Goal: Communication & Community: Answer question/provide support

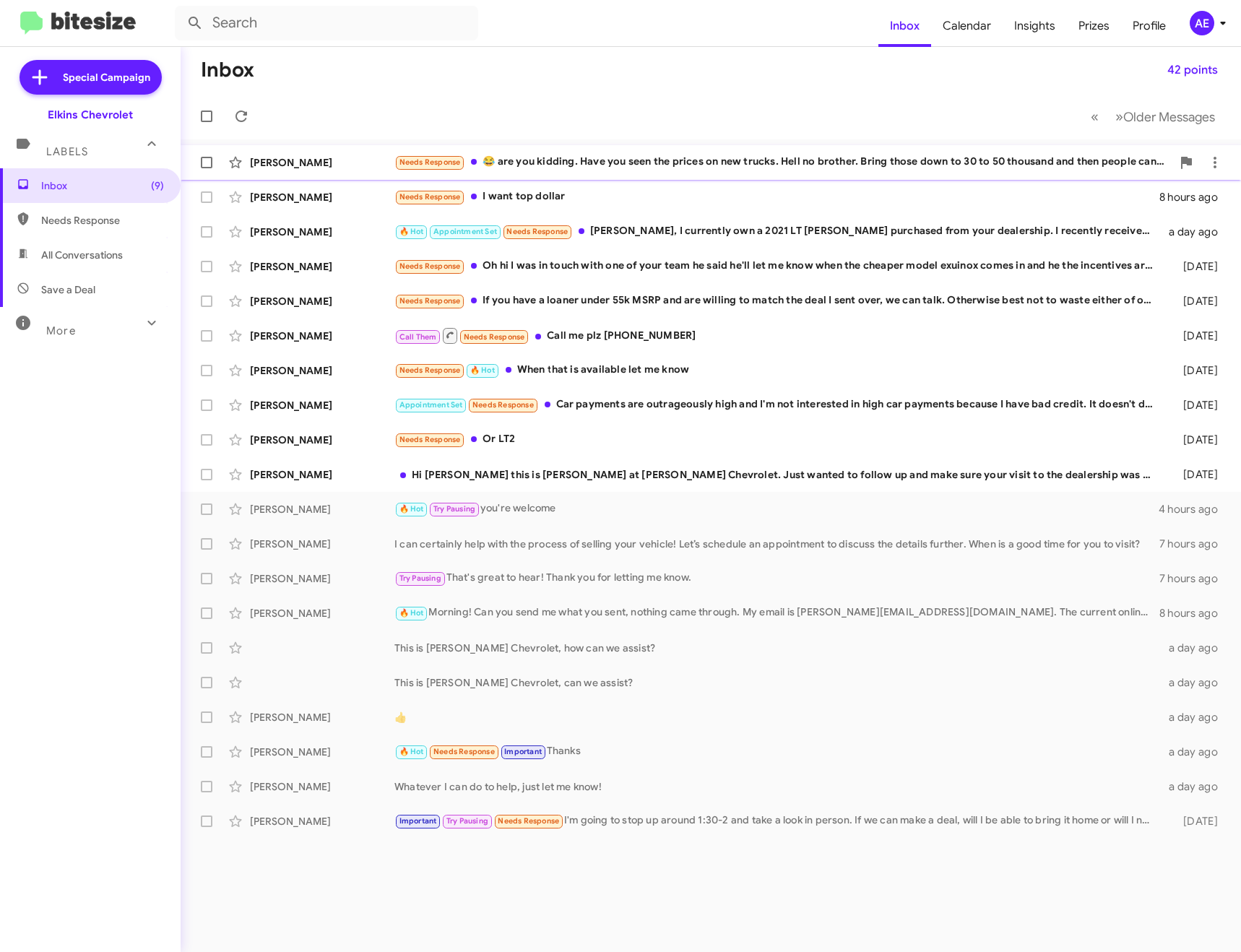
click at [732, 161] on div "Needs Response 😂 are you kidding. Have you seen the prices on new trucks. Hell …" at bounding box center [782, 161] width 777 height 16
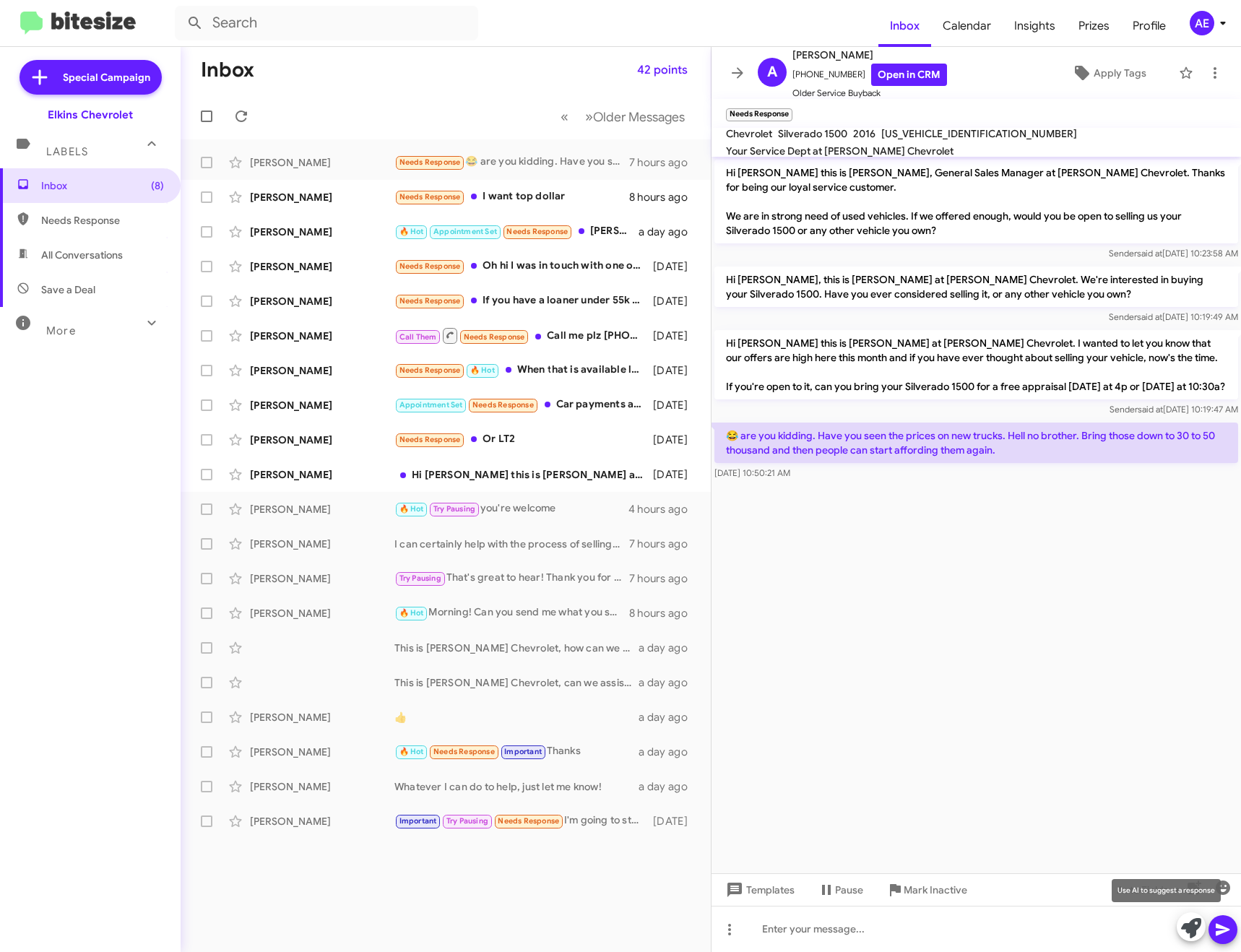
click at [1188, 937] on icon at bounding box center [1192, 928] width 21 height 21
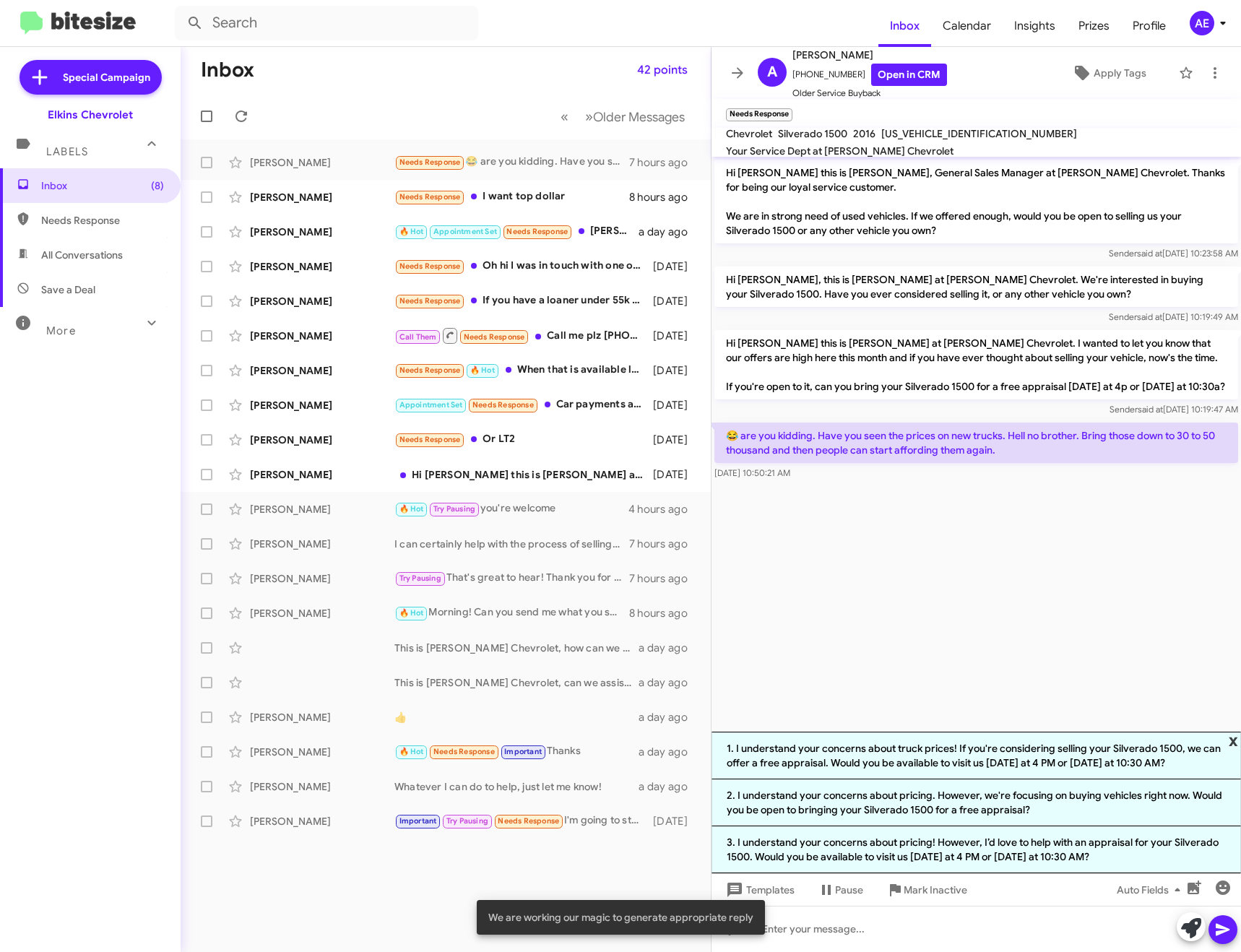
click at [1233, 738] on span "x" at bounding box center [1233, 740] width 9 height 17
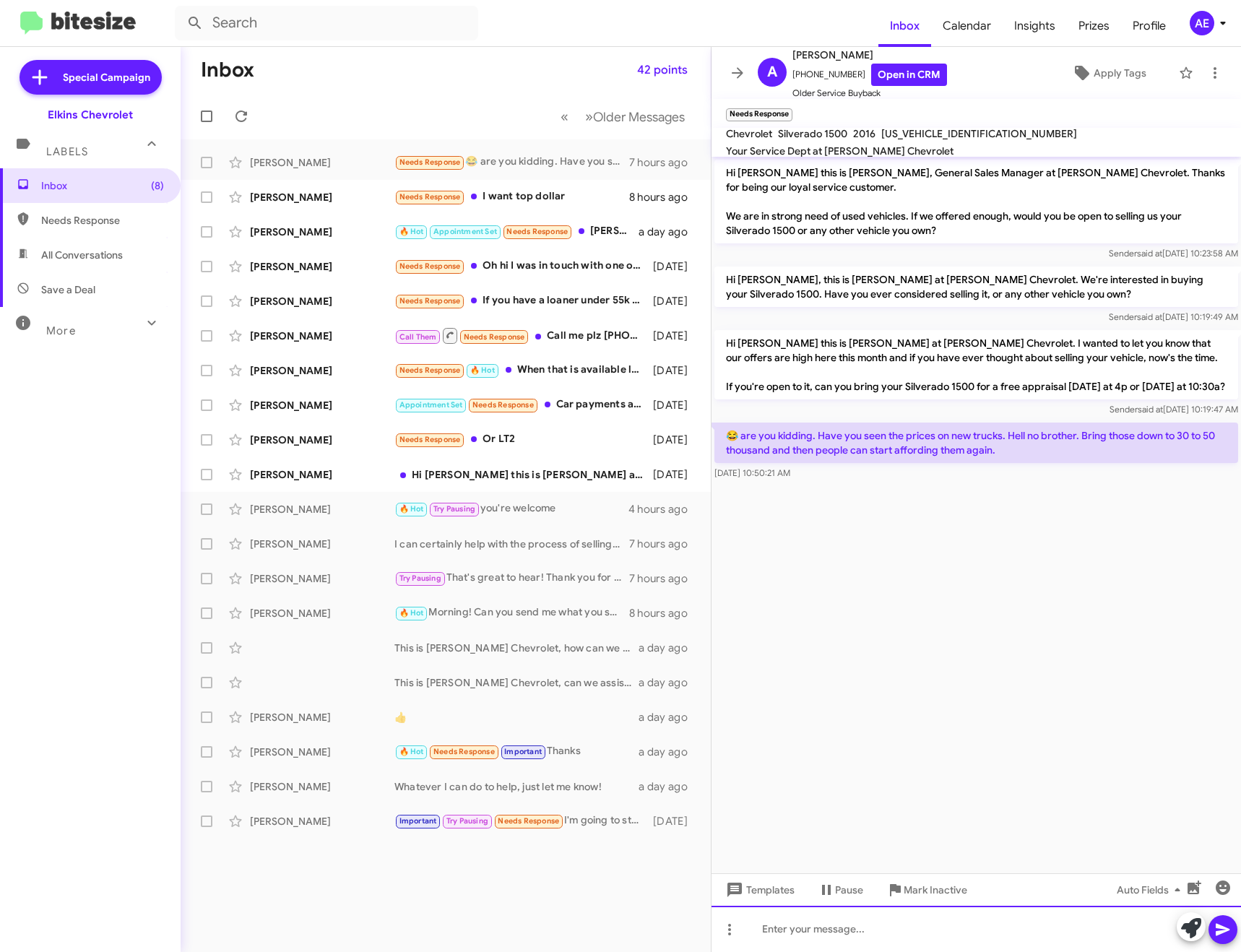
click at [935, 928] on div at bounding box center [976, 929] width 530 height 46
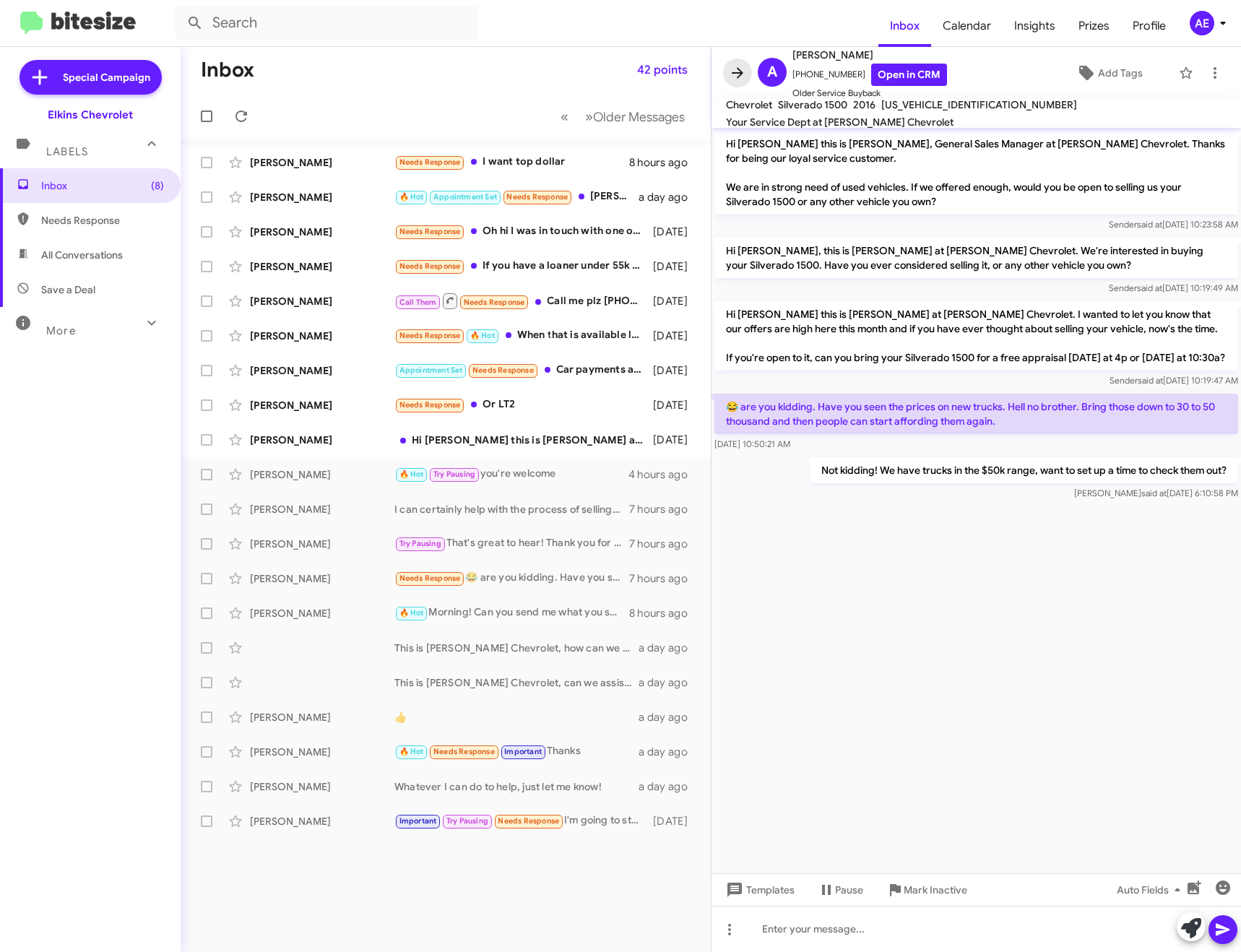
click at [739, 70] on icon at bounding box center [738, 73] width 17 height 17
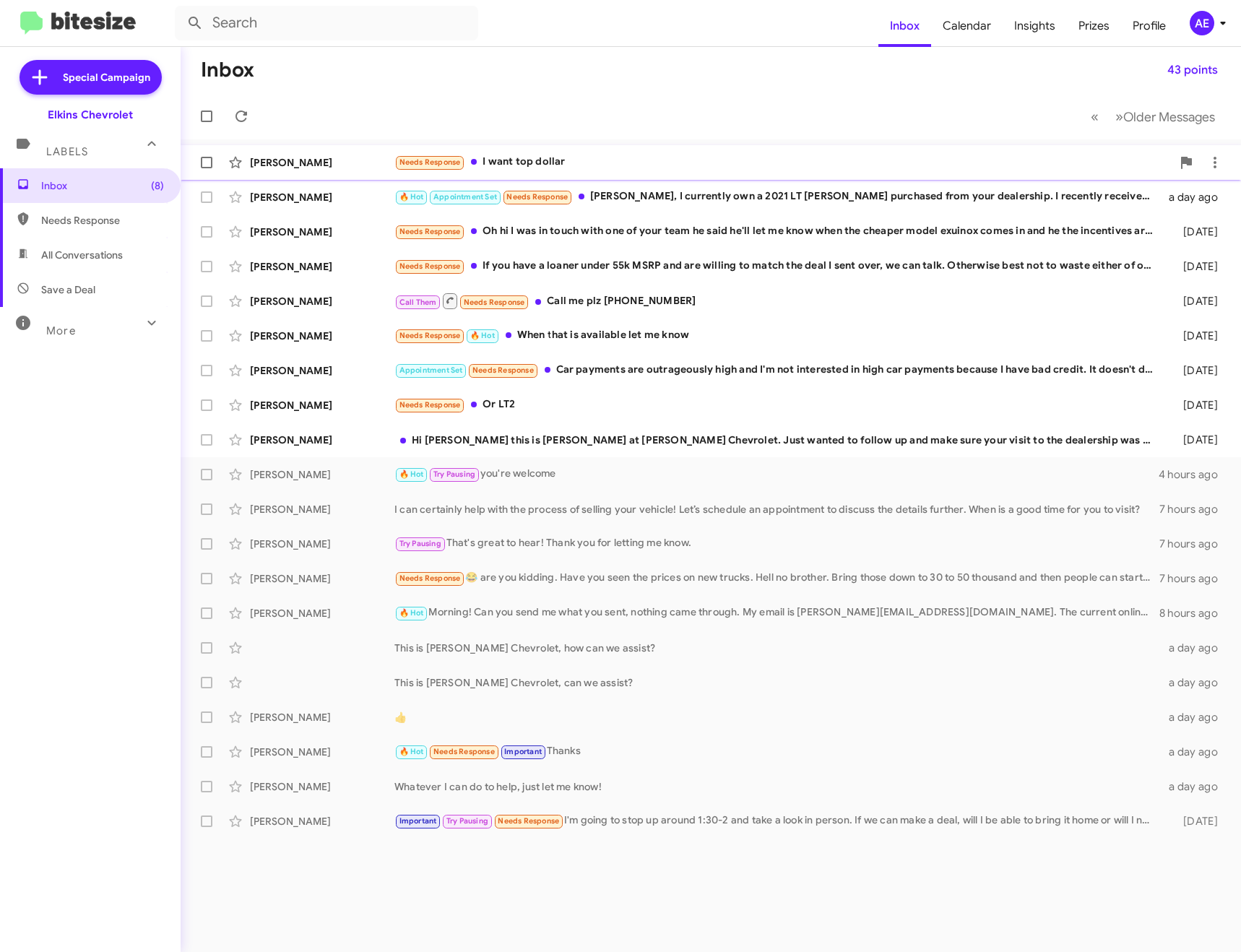
click at [591, 160] on div "Needs Response I want top dollar" at bounding box center [782, 161] width 777 height 16
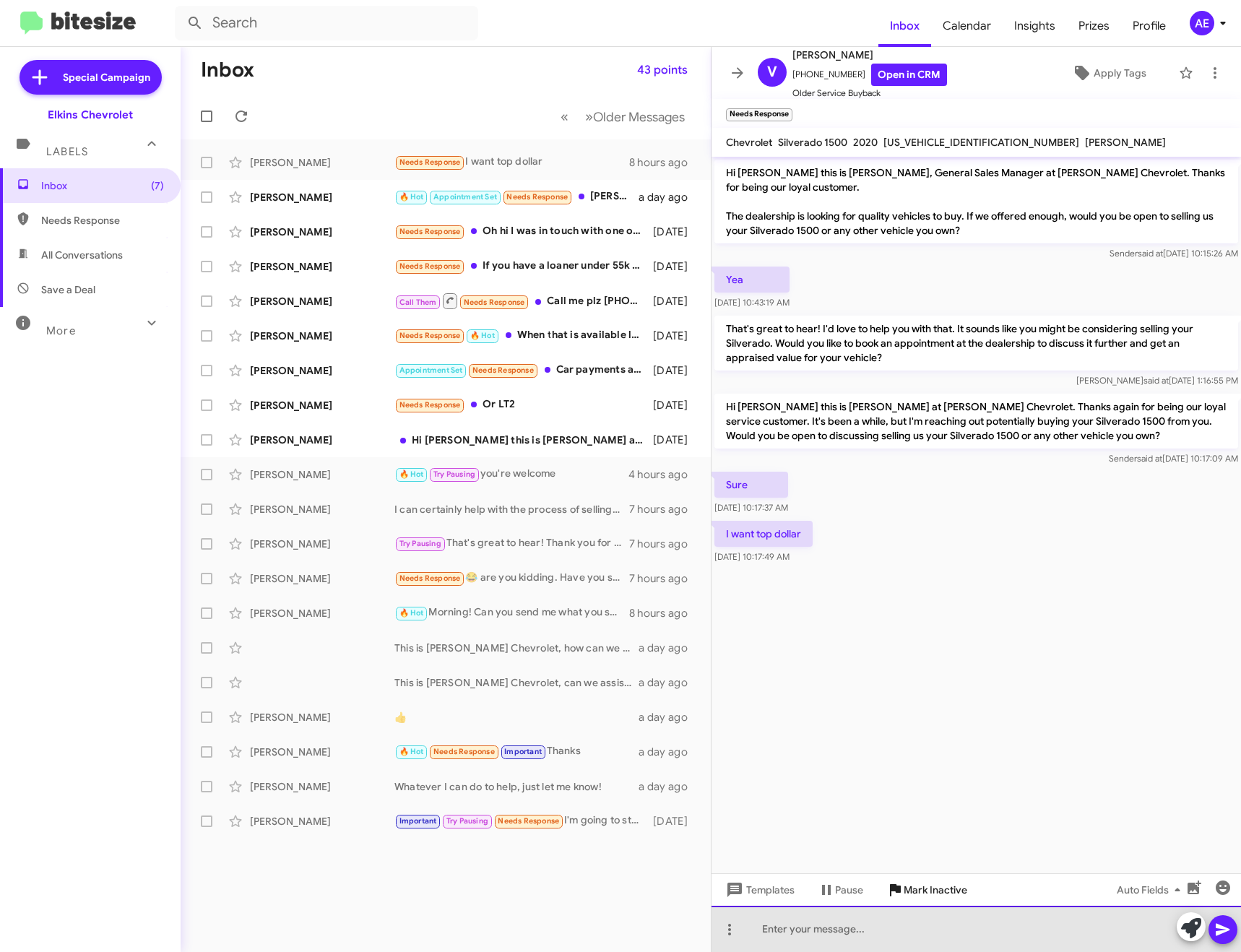
drag, startPoint x: 885, startPoint y: 931, endPoint x: 895, endPoint y: 878, distance: 53.9
click at [886, 931] on div at bounding box center [976, 929] width 530 height 46
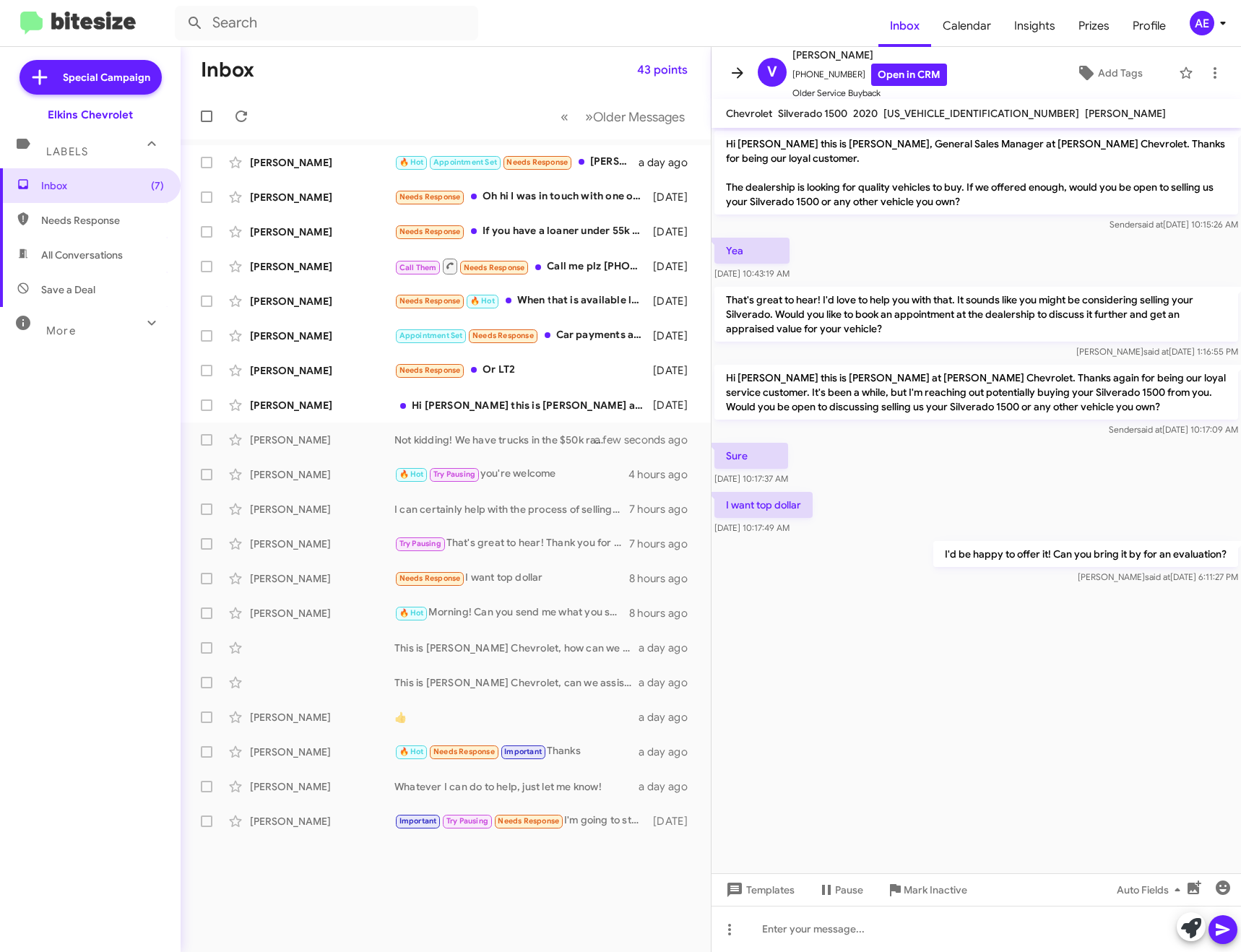
click at [732, 76] on icon at bounding box center [738, 73] width 17 height 17
